Goal: Transaction & Acquisition: Obtain resource

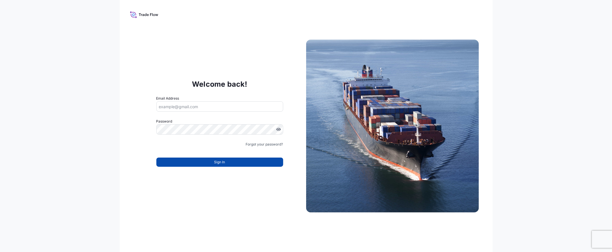
type input "[EMAIL_ADDRESS][DOMAIN_NAME]"
click at [199, 159] on button "Sign In" at bounding box center [219, 162] width 127 height 9
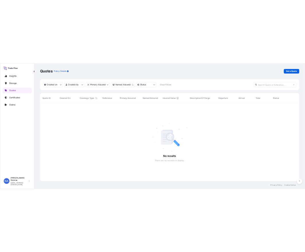
scroll to position [144, 209]
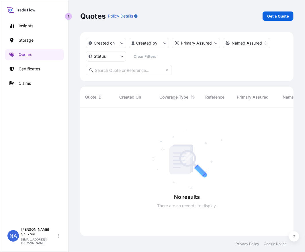
click at [70, 17] on button "button" at bounding box center [68, 16] width 7 height 7
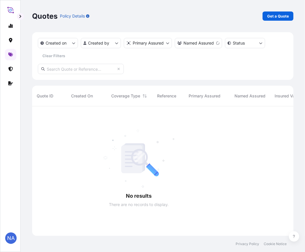
scroll to position [146, 257]
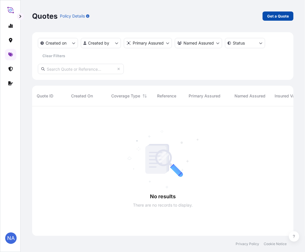
click at [280, 15] on p "Get a Quote" at bounding box center [279, 16] width 22 height 6
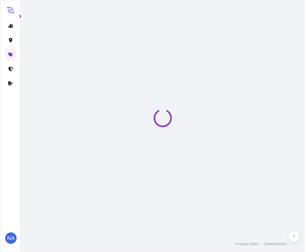
select select "Water"
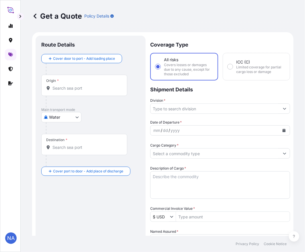
scroll to position [9, 0]
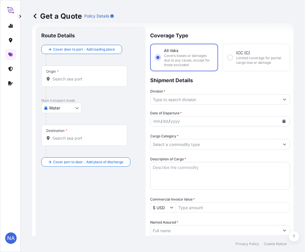
drag, startPoint x: 67, startPoint y: 75, endPoint x: 67, endPoint y: 79, distance: 3.8
click at [67, 75] on div "Origin *" at bounding box center [84, 75] width 86 height 21
click at [67, 76] on input "Origin *" at bounding box center [87, 79] width 68 height 6
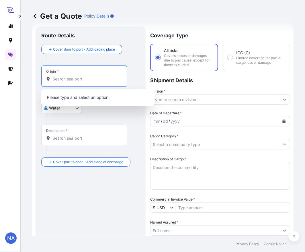
paste input "[GEOGRAPHIC_DATA], [GEOGRAPHIC_DATA]"
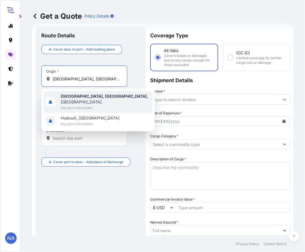
click at [63, 95] on b "[GEOGRAPHIC_DATA], [GEOGRAPHIC_DATA]" at bounding box center [104, 96] width 86 height 5
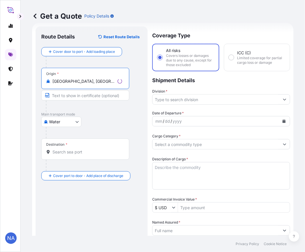
type input "[GEOGRAPHIC_DATA], [GEOGRAPHIC_DATA], [GEOGRAPHIC_DATA]"
click at [134, 71] on div "Origin * [GEOGRAPHIC_DATA], [GEOGRAPHIC_DATA], [GEOGRAPHIC_DATA]" at bounding box center [91, 90] width 101 height 44
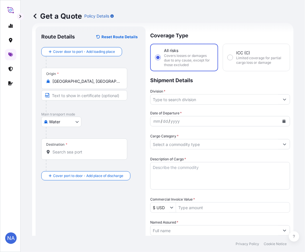
click at [80, 155] on div "Destination *" at bounding box center [84, 148] width 86 height 21
click at [80, 155] on input "Destination *" at bounding box center [87, 152] width 68 height 6
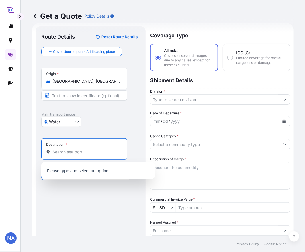
paste input "PUERTO MOIN"
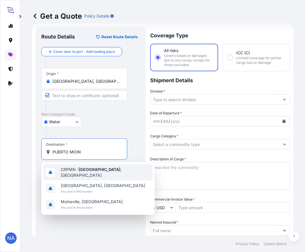
click at [79, 170] on span "CRPMN - [GEOGRAPHIC_DATA] , [GEOGRAPHIC_DATA]" at bounding box center [106, 172] width 90 height 11
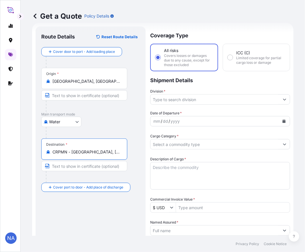
type input "CRPMN - [GEOGRAPHIC_DATA], [GEOGRAPHIC_DATA]"
click at [136, 131] on div at bounding box center [93, 132] width 94 height 11
click at [164, 99] on input "Division *" at bounding box center [215, 99] width 129 height 10
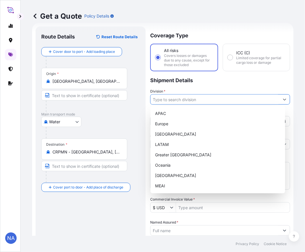
click at [162, 112] on div "APAC" at bounding box center [218, 113] width 130 height 10
type input "APAC"
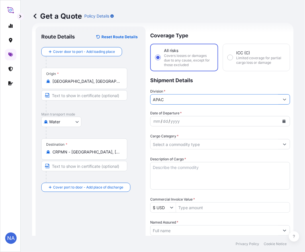
click at [181, 82] on p "Shipment Details" at bounding box center [220, 79] width 140 height 17
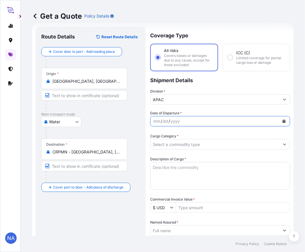
click at [283, 120] on icon "Calendar" at bounding box center [284, 120] width 3 height 3
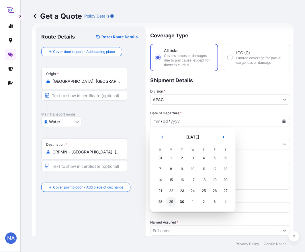
click at [172, 199] on div "29" at bounding box center [171, 201] width 10 height 10
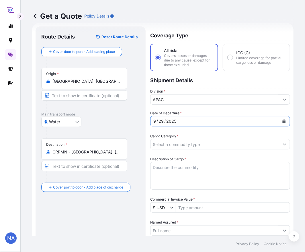
click at [246, 130] on div "Date of Departure * [DATE] Cargo Category * Description of Cargo * Commercial I…" at bounding box center [220, 241] width 140 height 263
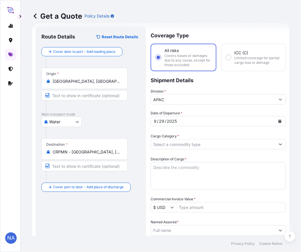
click at [278, 144] on button "Show suggestions" at bounding box center [280, 144] width 10 height 10
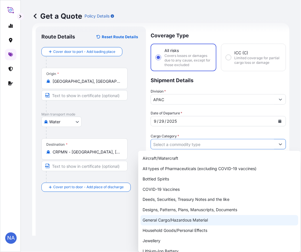
click at [175, 220] on div "General Cargo/Hazardous Material" at bounding box center [219, 220] width 158 height 10
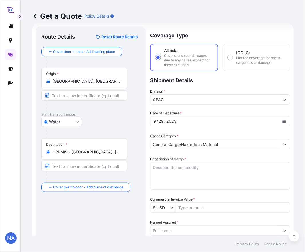
click at [175, 134] on label "Cargo Category *" at bounding box center [164, 136] width 28 height 6
click at [175, 139] on input "General Cargo/Hazardous Material" at bounding box center [215, 144] width 129 height 10
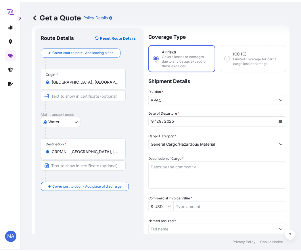
type input "Bottled Spirits"
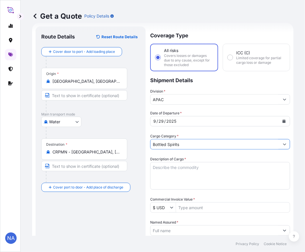
click at [191, 144] on input "Bottled Spirits" at bounding box center [215, 144] width 129 height 10
click at [282, 144] on form "Route Details Reset Route Details Cover door to port - Add loading place Place …" at bounding box center [163, 221] width 262 height 396
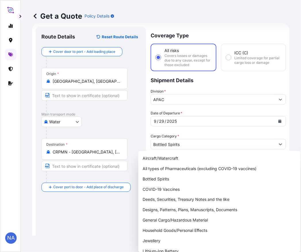
click at [228, 135] on div "Cargo Category * Bottled Spirits" at bounding box center [217, 141] width 135 height 16
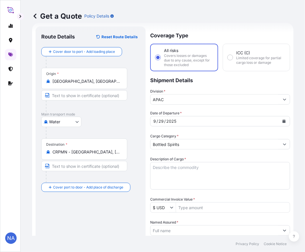
click at [182, 169] on textarea "Description of Cargo *" at bounding box center [220, 176] width 140 height 28
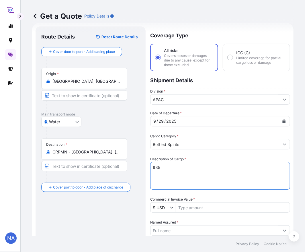
paste textarea "BAGS LOADED INTO 1 40' CONTAINER(S) PETROTHENE NA303212, BG25HT"
type textarea "935 BAGS LOADED INTO 1 40' CONTAINER(S) PETROTHENE NA303212, BG25HT"
click at [197, 152] on div "Date of Departure * [DATE] Cargo Category * Bottled Spirits Description of Carg…" at bounding box center [220, 241] width 140 height 263
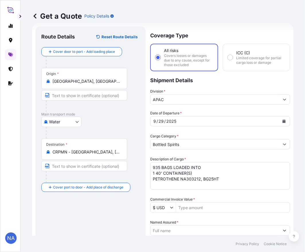
scroll to position [41, 0]
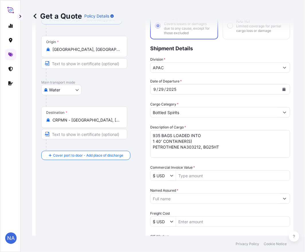
click at [199, 174] on input "Commercial Invoice Value *" at bounding box center [233, 175] width 114 height 10
paste input "23,693.75"
type input "23,693.75"
click at [210, 165] on div "Commercial Invoice Value * $ USD 23,693.75" at bounding box center [220, 173] width 140 height 16
click at [168, 196] on input "Named Assured *" at bounding box center [215, 198] width 129 height 10
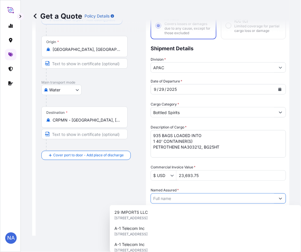
paste input "EQUISTAR CHEMICALS, LP"
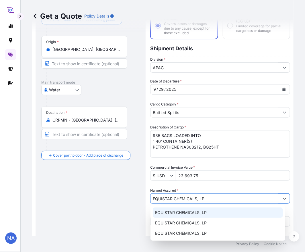
click at [177, 212] on span "EQUISTAR CHEMICALS, LP" at bounding box center [181, 213] width 52 height 6
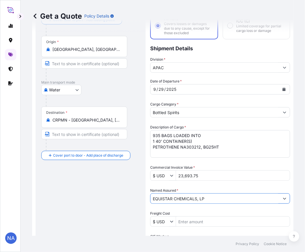
type input "EQUISTAR CHEMICALS, LP"
click at [208, 188] on div "Named Assured * EQUISTAR CHEMICALS, LP" at bounding box center [220, 195] width 140 height 16
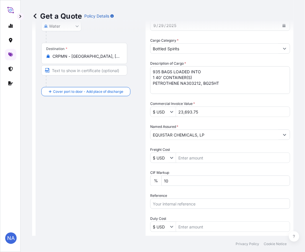
scroll to position [137, 0]
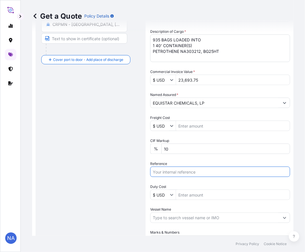
click at [170, 168] on input "Reference" at bounding box center [220, 172] width 140 height 10
paste input "10420863108"
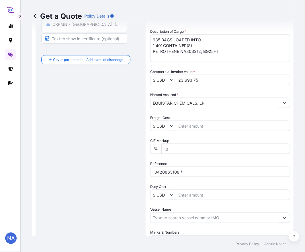
click at [193, 172] on input "10420863108 /" at bounding box center [220, 172] width 140 height 10
paste input "5013198078"
type input "10420863108 / 5013198078"
click at [167, 158] on div "Date of Departure * [DATE] Cargo Category * Bottled Spirits Description of Carg…" at bounding box center [220, 114] width 140 height 263
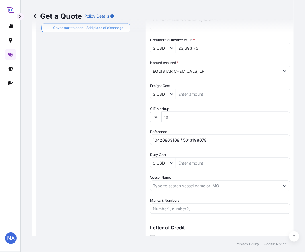
scroll to position [192, 0]
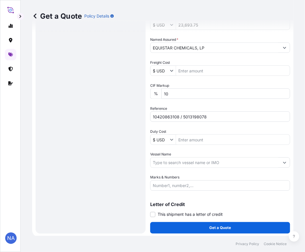
click at [187, 185] on input "Marks & Numbers" at bounding box center [220, 185] width 140 height 10
paste input "[PERSON_NAME]"
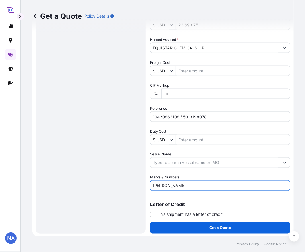
type input "[PERSON_NAME]"
click at [173, 159] on input "Vessel Name" at bounding box center [215, 162] width 129 height 10
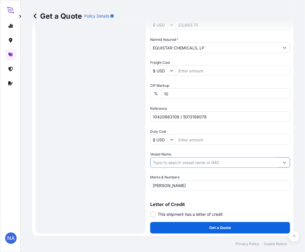
paste input "[PERSON_NAME]"
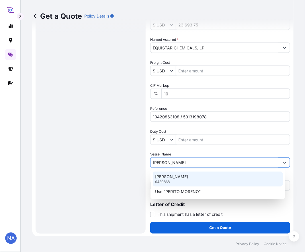
click at [181, 175] on p "[PERSON_NAME]" at bounding box center [171, 177] width 33 height 6
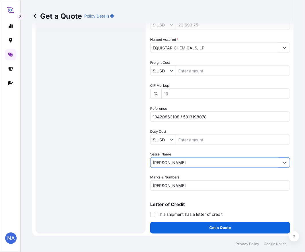
type input "[PERSON_NAME]"
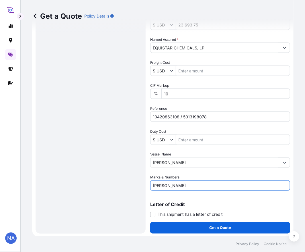
drag, startPoint x: 190, startPoint y: 185, endPoint x: 73, endPoint y: 182, distance: 117.7
click at [73, 182] on form "Route Details Reset Route Details Cover door to port - Add loading place Place …" at bounding box center [163, 38] width 262 height 396
click at [167, 170] on div "Date of Departure * [DATE] Cargo Category * Bottled Spirits Description of Carg…" at bounding box center [220, 59] width 140 height 263
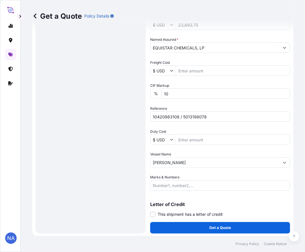
click at [165, 169] on div "Date of Departure * [DATE] Cargo Category * Bottled Spirits Description of Carg…" at bounding box center [220, 59] width 140 height 263
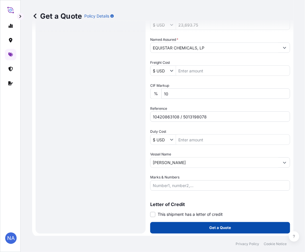
click at [210, 220] on div "Coverage Type All risks Covers losses or damages due to any cause, except for t…" at bounding box center [220, 39] width 140 height 390
click at [210, 225] on p "Get a Quote" at bounding box center [221, 228] width 22 height 6
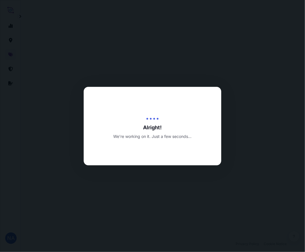
select select "Water"
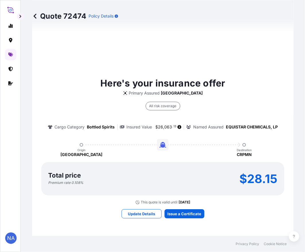
scroll to position [596, 0]
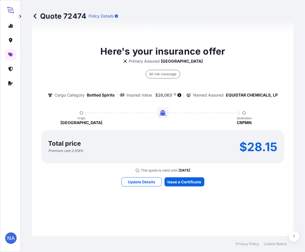
click at [81, 213] on div "Here's your insurance offer Primary Assured Malaysia All risk coverage Cargo Ca…" at bounding box center [163, 115] width 246 height 538
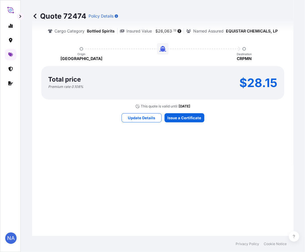
scroll to position [692, 0]
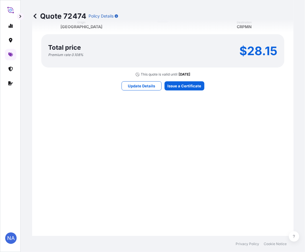
click at [183, 116] on div "Here's your insurance offer Primary Assured Malaysia All risk coverage Cargo Ca…" at bounding box center [163, 19] width 246 height 538
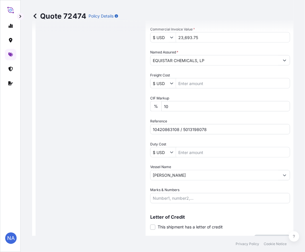
scroll to position [84, 0]
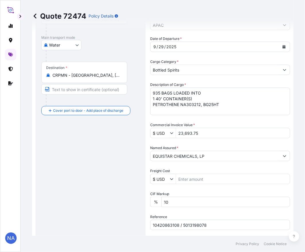
click at [189, 69] on input "Bottled Spirits" at bounding box center [215, 70] width 129 height 10
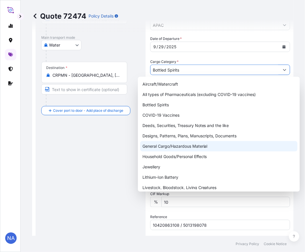
click at [154, 145] on div "General Cargo/Hazardous Material" at bounding box center [219, 146] width 158 height 10
type input "General Cargo/Hazardous Material"
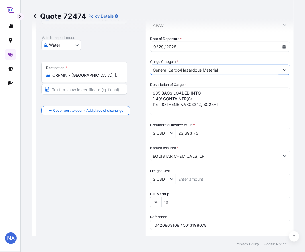
click at [194, 59] on div "Cargo Category * General Cargo/Hazardous Material" at bounding box center [220, 67] width 140 height 16
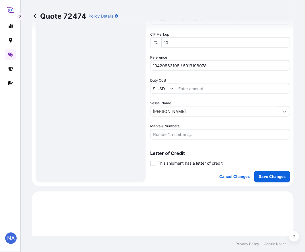
scroll to position [275, 0]
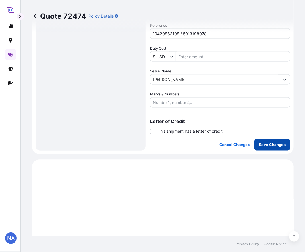
click at [266, 146] on p "Save Changes" at bounding box center [272, 145] width 27 height 6
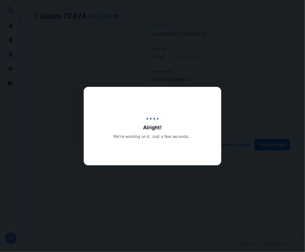
scroll to position [405, 0]
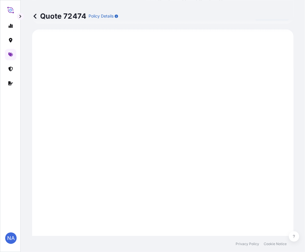
select select "Water"
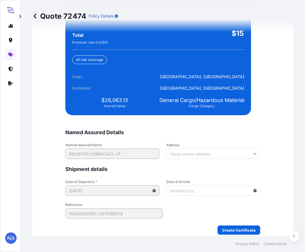
scroll to position [1336, 0]
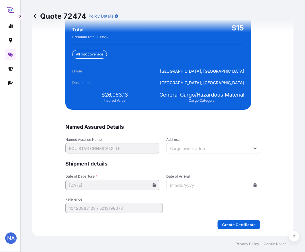
click at [49, 206] on div "We just need a few more details before we issue the certificate Named Assured D…" at bounding box center [163, 96] width 262 height 282
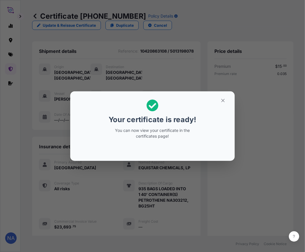
click at [92, 188] on div "Your certificate is ready! You can now view your certificate in the certificate…" at bounding box center [152, 126] width 305 height 252
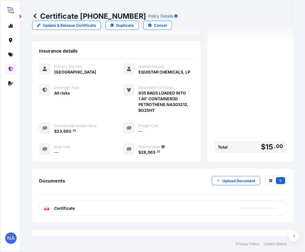
scroll to position [119, 0]
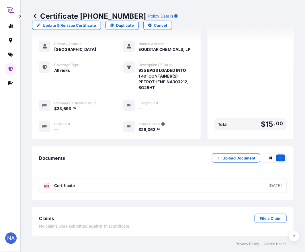
click at [87, 182] on link "PDF Certificate [DATE]" at bounding box center [163, 185] width 248 height 15
click at [9, 53] on icon at bounding box center [10, 55] width 5 height 4
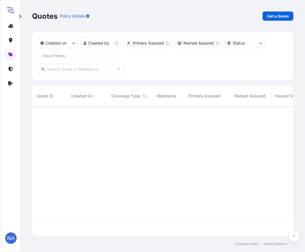
scroll to position [128, 257]
click at [270, 15] on p "Get a Quote" at bounding box center [279, 16] width 22 height 6
select select "Water"
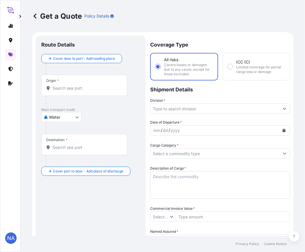
type input "$ USD"
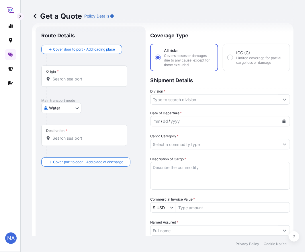
drag, startPoint x: 104, startPoint y: 83, endPoint x: 107, endPoint y: 81, distance: 3.7
click at [104, 83] on div "Origin *" at bounding box center [84, 75] width 86 height 21
click at [104, 82] on input "Origin *" at bounding box center [87, 79] width 68 height 6
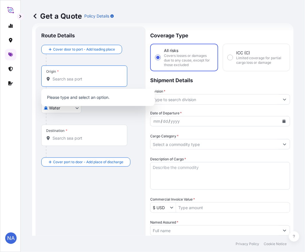
paste input "[GEOGRAPHIC_DATA], [GEOGRAPHIC_DATA]"
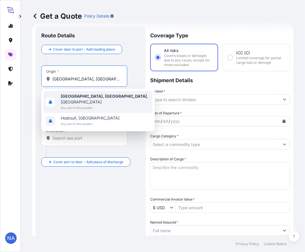
click at [78, 105] on span "Any port in this location" at bounding box center [106, 108] width 90 height 6
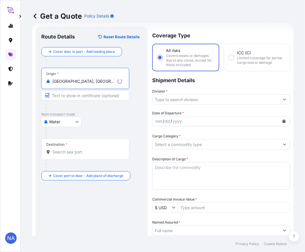
type input "[GEOGRAPHIC_DATA], [GEOGRAPHIC_DATA], [GEOGRAPHIC_DATA]"
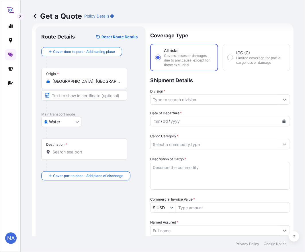
click at [59, 152] on input "Destination *" at bounding box center [87, 152] width 68 height 6
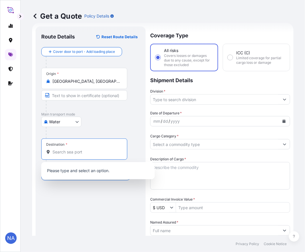
paste input "[GEOGRAPHIC_DATA], [GEOGRAPHIC_DATA]"
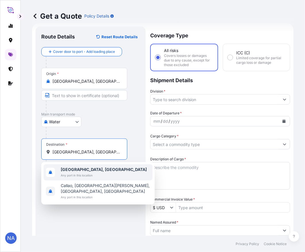
click at [72, 170] on b "[GEOGRAPHIC_DATA], [GEOGRAPHIC_DATA]" at bounding box center [104, 169] width 86 height 5
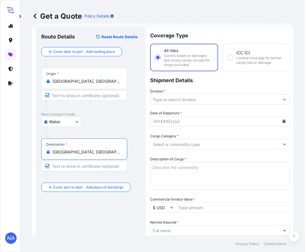
type input "[GEOGRAPHIC_DATA], [GEOGRAPHIC_DATA]"
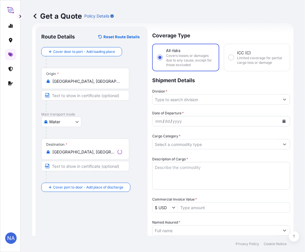
click at [96, 123] on div "Water Air Water Inland" at bounding box center [91, 122] width 101 height 10
click at [184, 100] on input "Division *" at bounding box center [215, 99] width 129 height 10
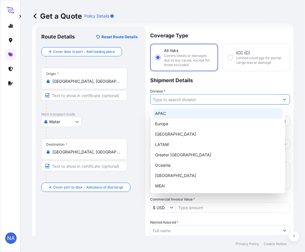
click at [173, 111] on div "APAC" at bounding box center [218, 113] width 130 height 10
type input "APAC"
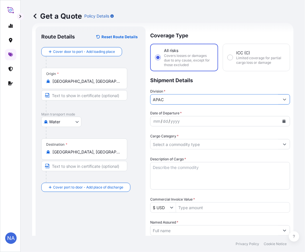
click at [202, 88] on div "Division * APAC" at bounding box center [220, 96] width 140 height 16
click at [283, 122] on icon "Calendar" at bounding box center [284, 120] width 3 height 3
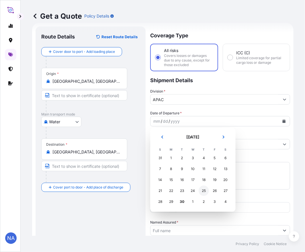
click at [203, 191] on div "25" at bounding box center [204, 190] width 10 height 10
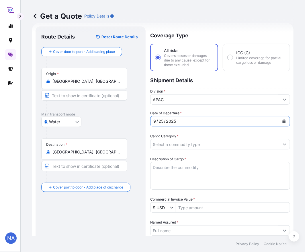
click at [211, 113] on div "Date of Departure * [DATE]" at bounding box center [220, 118] width 140 height 16
click at [203, 109] on div "Coverage Type All risks Covers losses or damages due to any cause, except for t…" at bounding box center [220, 221] width 140 height 390
drag, startPoint x: 188, startPoint y: 144, endPoint x: 193, endPoint y: 142, distance: 5.2
click at [188, 144] on input "Cargo Category *" at bounding box center [215, 144] width 129 height 10
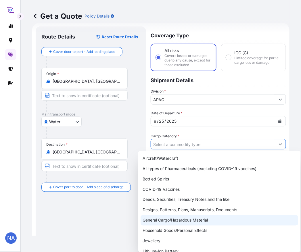
click at [152, 224] on div "General Cargo/Hazardous Material" at bounding box center [219, 220] width 158 height 10
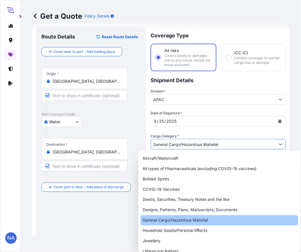
type input "General Cargo/Hazardous Material"
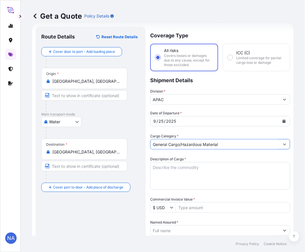
click at [179, 132] on div "Date of Departure * [DATE] Cargo Category * General Cargo/Hazardous Material De…" at bounding box center [220, 241] width 140 height 263
click at [162, 165] on textarea "Description of Cargo *" at bounding box center [220, 176] width 140 height 28
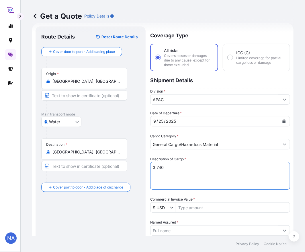
paste textarea "BAGS LOADED ONTO 68 PALLETS LOADED INTO 4 40' CONTAINER(S) LH735200, BG25HT"
type textarea "3,740 BAGS LOADED ONTO 68 PALLETS LOADED INTO 4 40' CONTAINER(S) LH735200, BG25…"
click at [202, 153] on div "Date of Departure * [DATE] Cargo Category * General Cargo/Hazardous Material De…" at bounding box center [220, 241] width 140 height 263
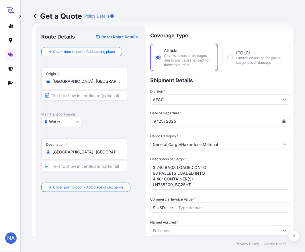
scroll to position [41, 0]
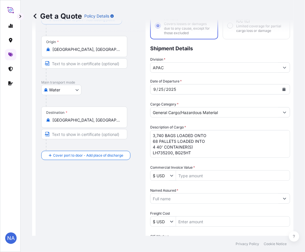
click at [196, 175] on input "Commercial Invoice Value *" at bounding box center [233, 175] width 114 height 10
paste input "86,445.0"
type input "86,445.02"
click at [206, 165] on div "Commercial Invoice Value * $ USD 86,445.02" at bounding box center [220, 173] width 140 height 16
click at [184, 198] on input "Named Assured *" at bounding box center [215, 198] width 129 height 10
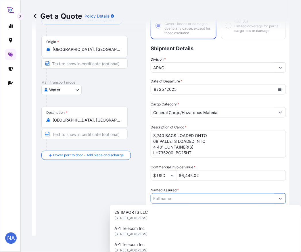
paste input "EQUISTAR CHEMICALS, LP"
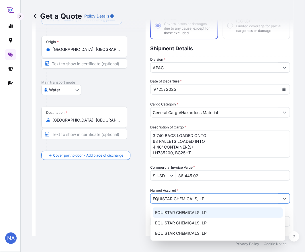
click at [175, 211] on span "EQUISTAR CHEMICALS, LP" at bounding box center [181, 213] width 52 height 6
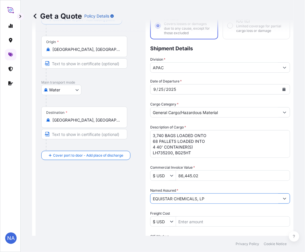
type input "EQUISTAR CHEMICALS, LP"
click at [180, 184] on div "Date of Departure * [DATE] Cargo Category * General Cargo/Hazardous Material De…" at bounding box center [220, 209] width 140 height 263
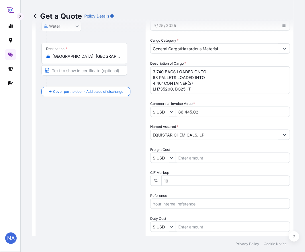
scroll to position [169, 0]
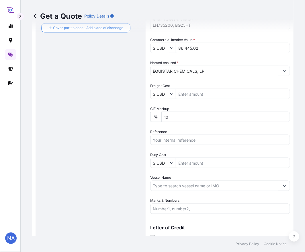
click at [172, 137] on input "Reference" at bounding box center [220, 140] width 140 height 10
paste input "10420875119"
click at [207, 138] on input "10420875119 /" at bounding box center [220, 140] width 140 height 10
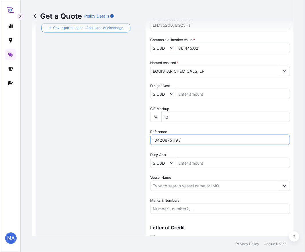
paste input "5012909959"
type input "10420875119 / 5012909959"
click at [185, 129] on div "Reference 10420875119 / 5012909959" at bounding box center [220, 137] width 140 height 16
click at [165, 184] on input "Vessel Name" at bounding box center [215, 186] width 129 height 10
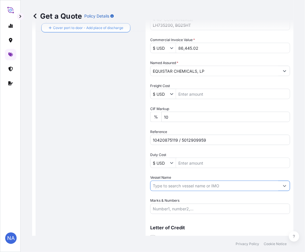
paste input "[PERSON_NAME]"
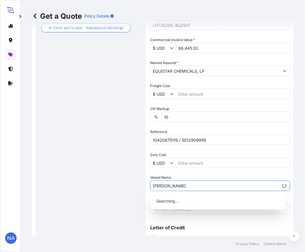
type input "[PERSON_NAME]"
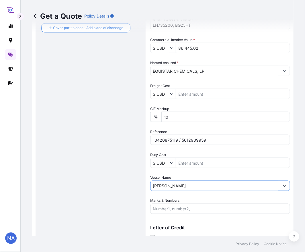
click at [194, 173] on div "Date of Departure * [DATE] Cargo Category * General Cargo/Hazardous Material De…" at bounding box center [220, 82] width 140 height 263
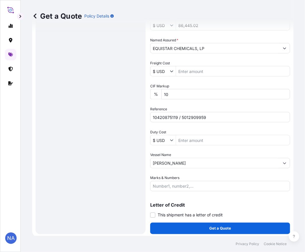
scroll to position [192, 0]
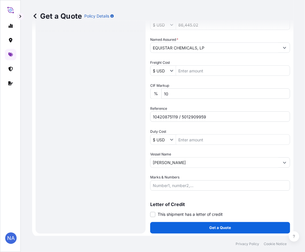
click at [184, 196] on div "Letter of Credit This shipment has a letter of credit Letter of credit * Letter…" at bounding box center [220, 206] width 140 height 22
click at [128, 198] on div "Route Details Reset Route Details Cover door to port - Add loading place Place …" at bounding box center [90, 39] width 99 height 378
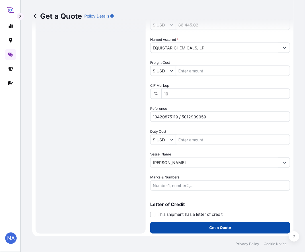
click at [172, 226] on button "Get a Quote" at bounding box center [220, 227] width 140 height 11
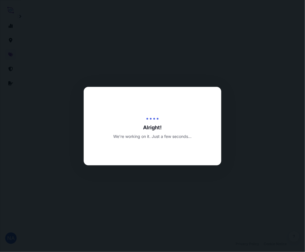
select select "Water"
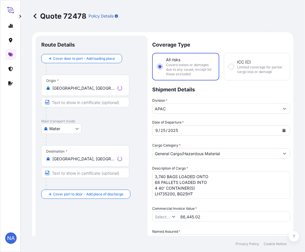
type input "$ USD"
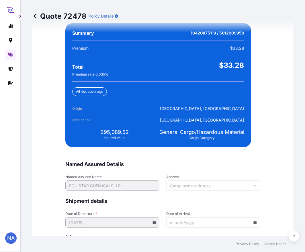
scroll to position [1336, 0]
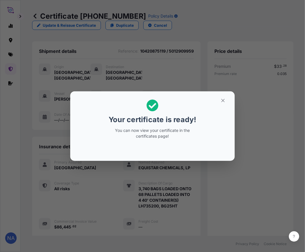
click at [232, 219] on div "Your certificate is ready! You can now view your certificate in the certificate…" at bounding box center [152, 126] width 305 height 252
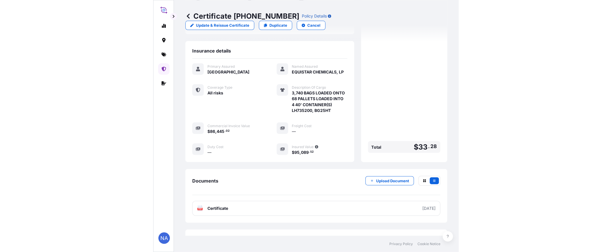
scroll to position [125, 0]
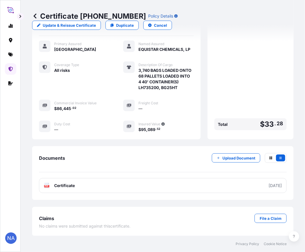
click at [82, 215] on div "Claims File a Claim" at bounding box center [163, 218] width 248 height 9
click at [90, 215] on div "Claims File a Claim" at bounding box center [163, 218] width 248 height 9
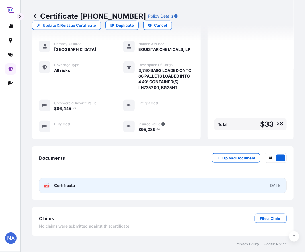
click at [171, 189] on link "PDF Certificate [DATE]" at bounding box center [163, 185] width 248 height 15
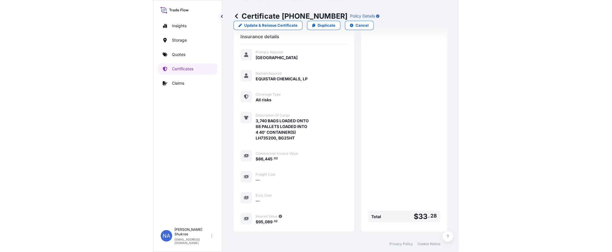
scroll to position [61, 0]
